Goal: Find specific page/section: Find specific page/section

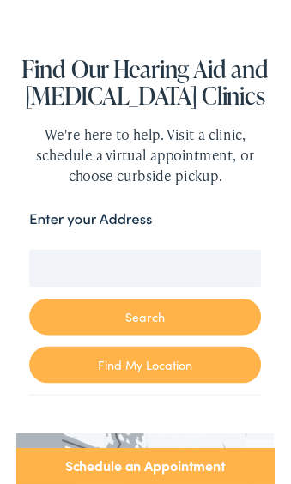
scroll to position [136, 0]
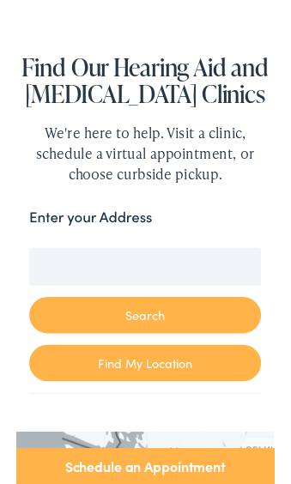
click at [69, 315] on input "Enter your Address" at bounding box center [146, 301] width 262 height 43
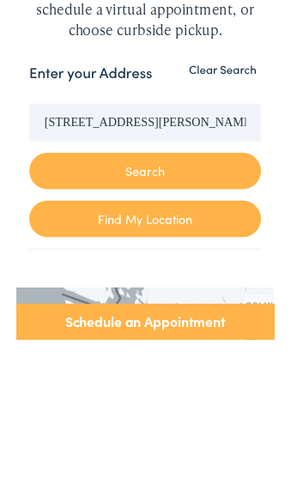
scroll to position [300, 0]
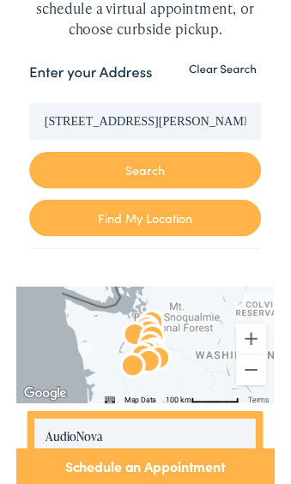
click at [168, 195] on button "Search" at bounding box center [146, 192] width 262 height 41
click at [172, 206] on button "Search" at bounding box center [146, 192] width 262 height 41
click at [178, 196] on button "Search" at bounding box center [146, 192] width 262 height 41
click at [172, 201] on button "Search" at bounding box center [146, 192] width 262 height 41
click at [173, 206] on button "Search" at bounding box center [146, 192] width 262 height 41
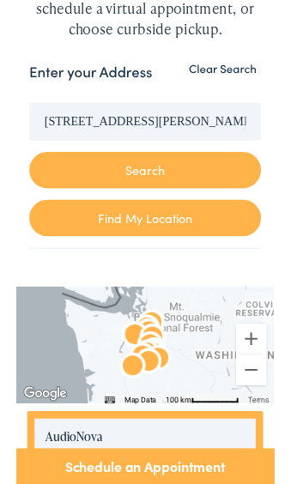
click at [172, 206] on button "Search" at bounding box center [146, 192] width 262 height 41
click at [172, 226] on link "Find My Location" at bounding box center [146, 246] width 262 height 41
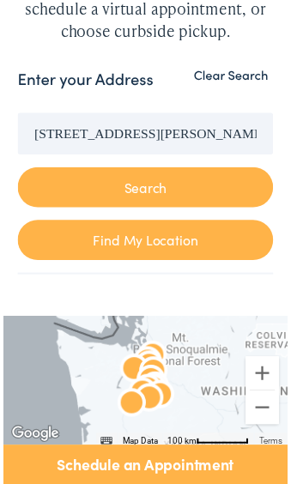
type input "[GEOGRAPHIC_DATA], [US_STATE]"
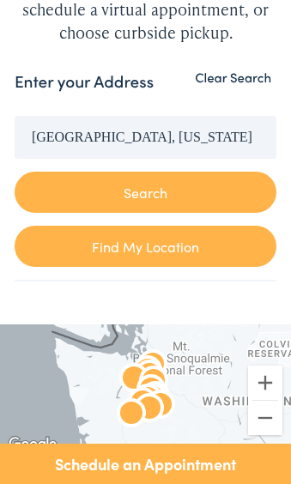
click at [163, 210] on button "Search" at bounding box center [146, 192] width 262 height 41
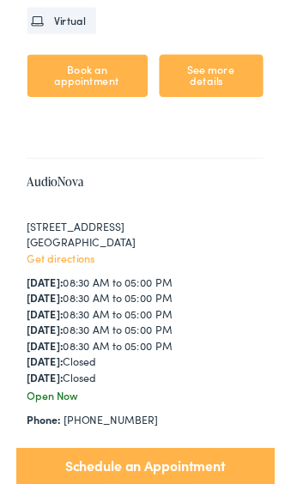
scroll to position [5698, 0]
